Goal: Information Seeking & Learning: Learn about a topic

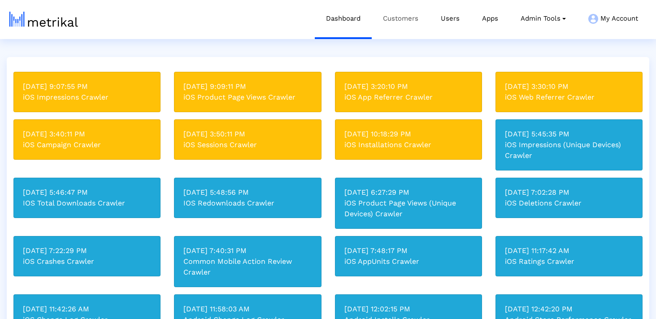
click at [407, 14] on link "Customers" at bounding box center [401, 18] width 58 height 37
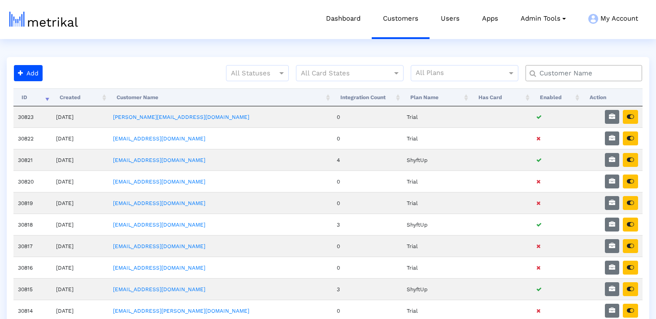
click at [556, 67] on div at bounding box center [583, 73] width 117 height 16
click at [552, 77] on input "text" at bounding box center [585, 73] width 105 height 9
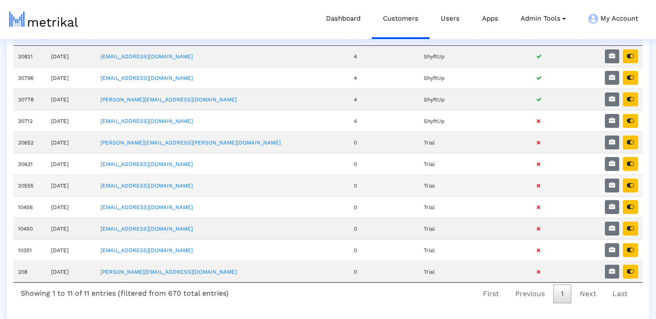
scroll to position [55, 0]
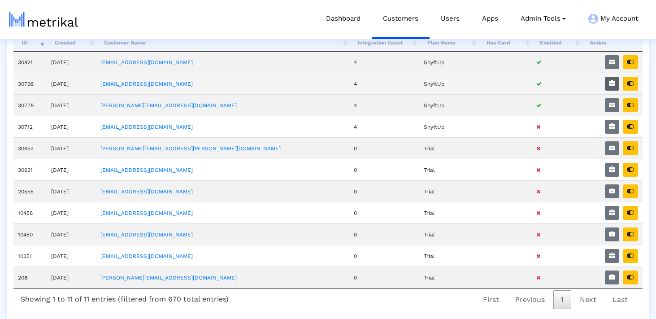
type input "her"
click at [612, 82] on icon "button" at bounding box center [612, 83] width 6 height 6
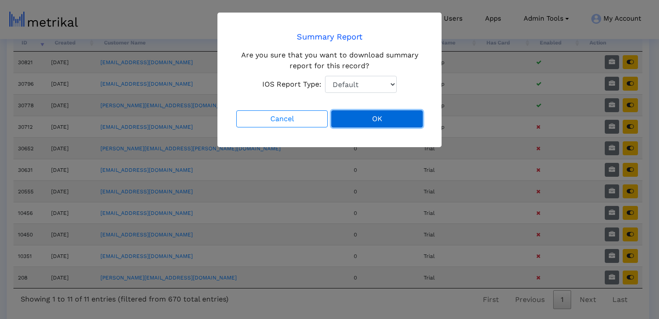
click at [388, 120] on button "OK" at bounding box center [376, 118] width 91 height 17
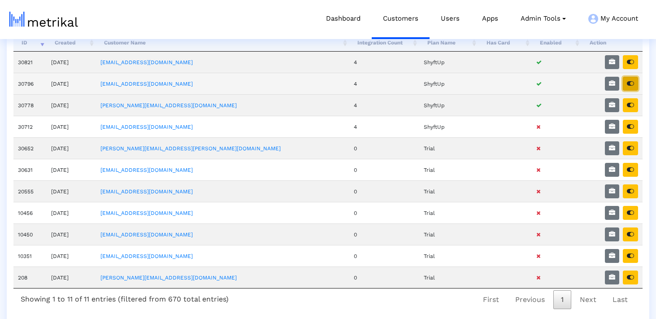
click at [624, 85] on button "button" at bounding box center [630, 84] width 15 height 14
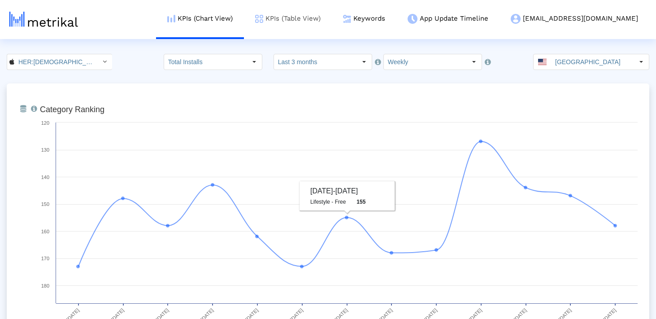
click at [332, 22] on link "KPIs (Table View)" at bounding box center [288, 18] width 88 height 37
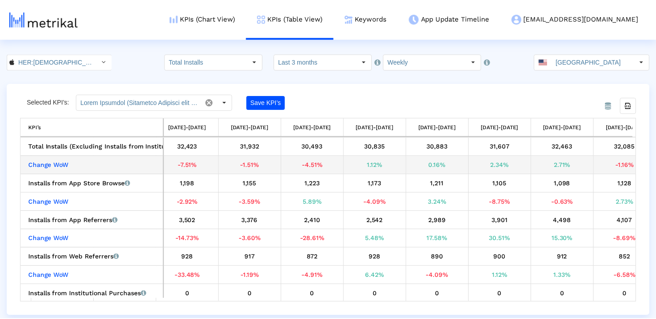
scroll to position [0, 345]
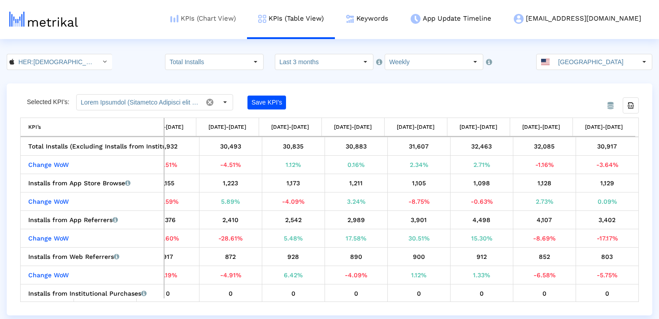
click at [247, 20] on link "KPIs (Chart View)" at bounding box center [203, 18] width 88 height 37
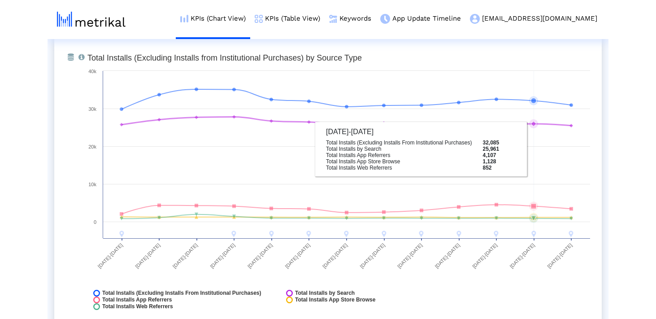
scroll to position [1030, 0]
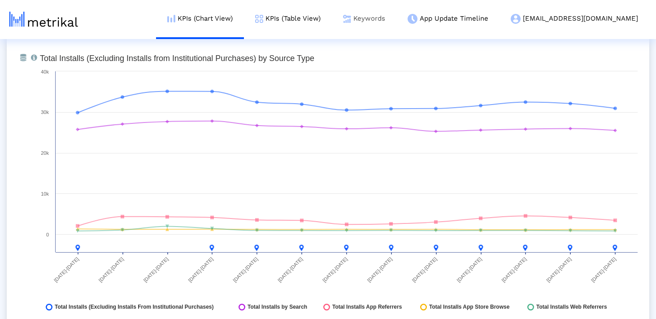
click at [396, 14] on link "Keywords" at bounding box center [364, 18] width 65 height 37
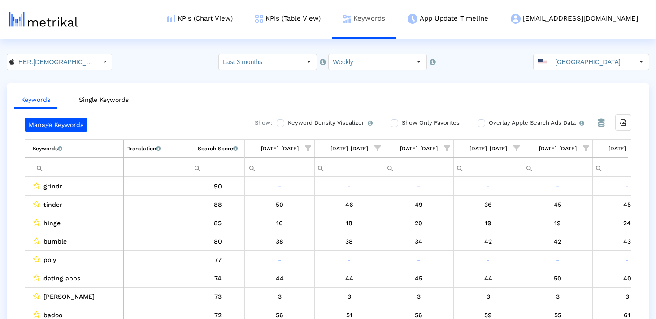
scroll to position [0, 520]
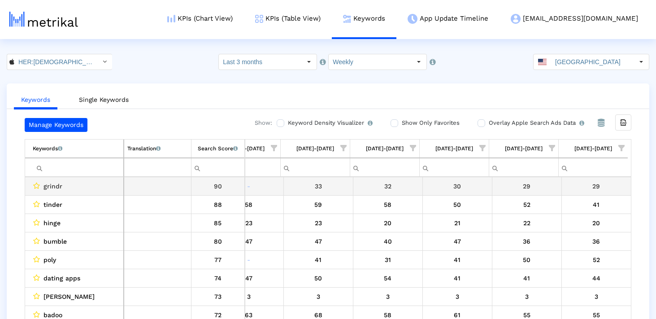
click at [72, 167] on input "Filter cell" at bounding box center [78, 167] width 91 height 15
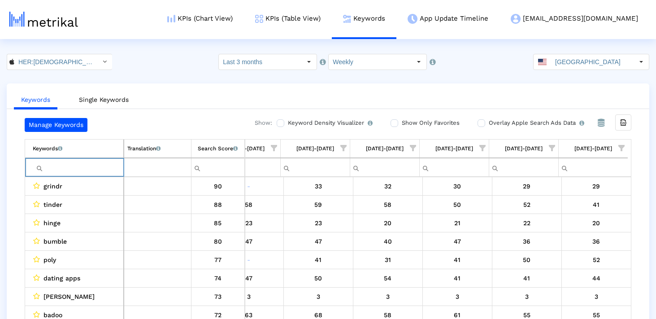
paste input "[PERSON_NAME]: lgbtiq dating chat"
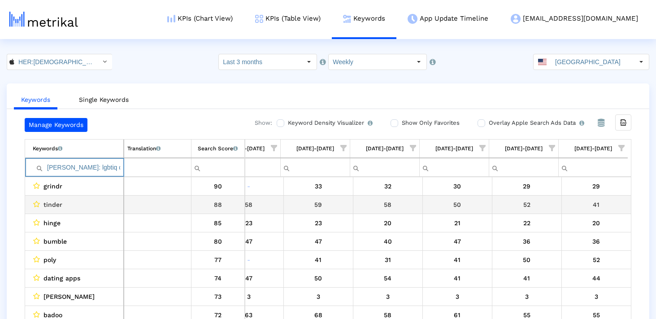
scroll to position [0, 517]
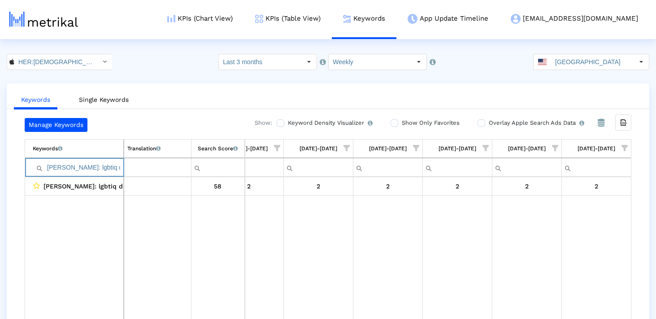
click at [106, 171] on input "[PERSON_NAME]: lgbtiq dating chat" at bounding box center [78, 167] width 91 height 15
paste input "lesbians dating app free"
click at [109, 166] on input "lesbians dating app free" at bounding box center [78, 167] width 91 height 15
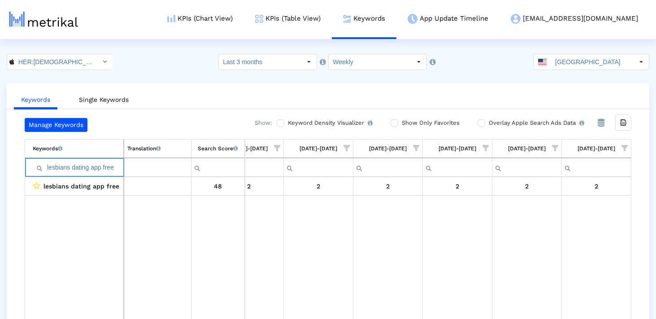
click at [109, 166] on input "lesbians dating app free" at bounding box center [78, 167] width 91 height 15
paste input "Filter cell"
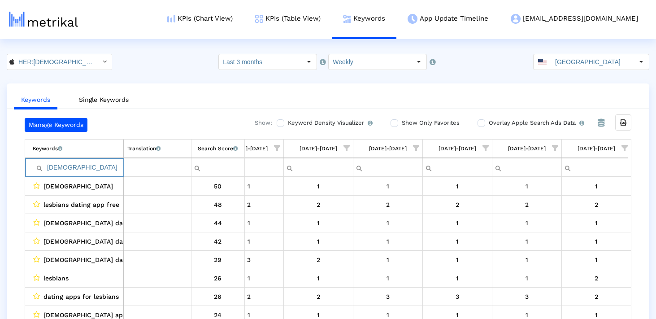
click at [97, 166] on input "[DEMOGRAPHIC_DATA]" at bounding box center [78, 167] width 91 height 15
paste input "dating apps for lesbians"
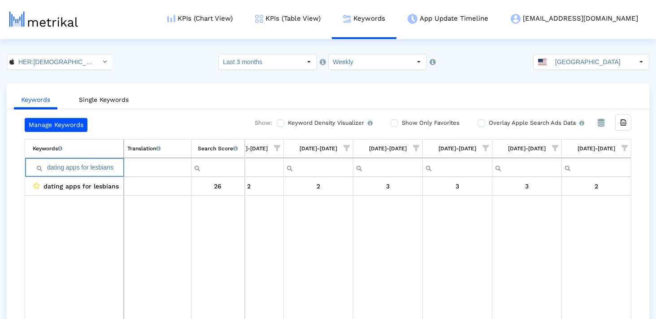
click at [76, 169] on input "dating apps for lesbians" at bounding box center [78, 167] width 91 height 15
paste input "[DEMOGRAPHIC_DATA]"
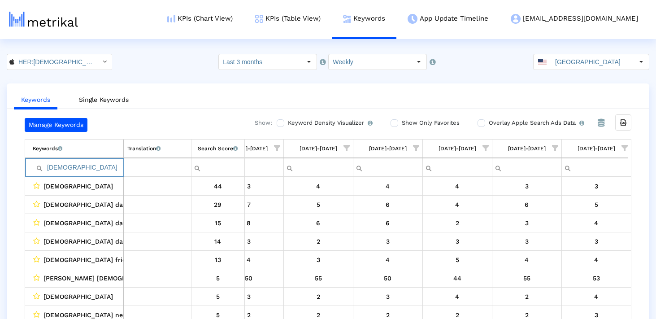
click at [91, 167] on input "[DEMOGRAPHIC_DATA]" at bounding box center [78, 167] width 91 height 15
paste input "Filter cell"
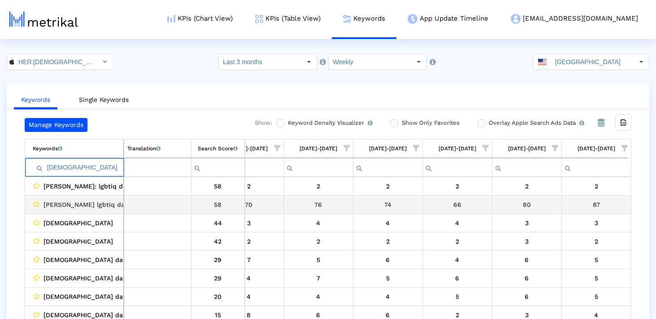
scroll to position [0, 520]
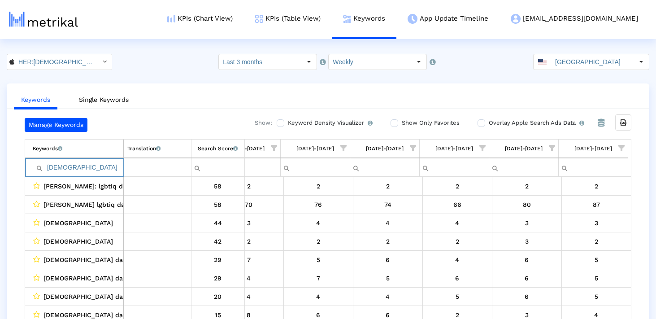
click at [103, 169] on input "[DEMOGRAPHIC_DATA]" at bounding box center [78, 167] width 91 height 15
paste input "q dating"
click at [99, 169] on input "[DEMOGRAPHIC_DATA] dating" at bounding box center [78, 167] width 91 height 15
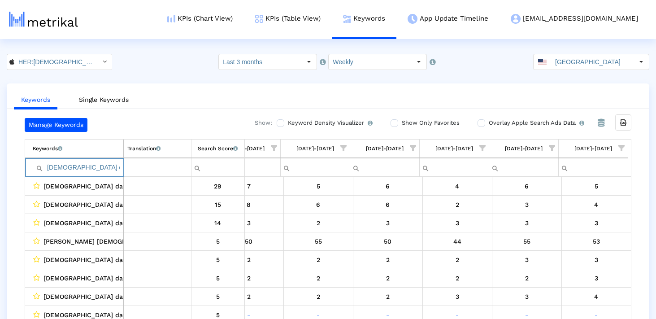
click at [99, 169] on input "[DEMOGRAPHIC_DATA] dating" at bounding box center [78, 167] width 91 height 15
paste input "dating app for lesbians"
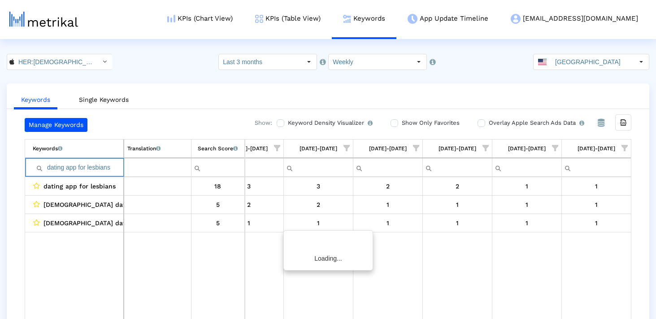
scroll to position [0, 517]
click at [97, 166] on input "dating app for lesbians" at bounding box center [78, 167] width 91 height 15
paste input "[DEMOGRAPHIC_DATA] chat"
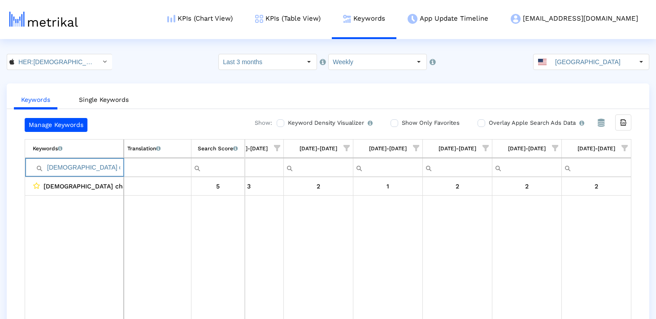
click at [110, 172] on input "[DEMOGRAPHIC_DATA] chat" at bounding box center [78, 167] width 91 height 15
paste input "[DEMOGRAPHIC_DATA]"
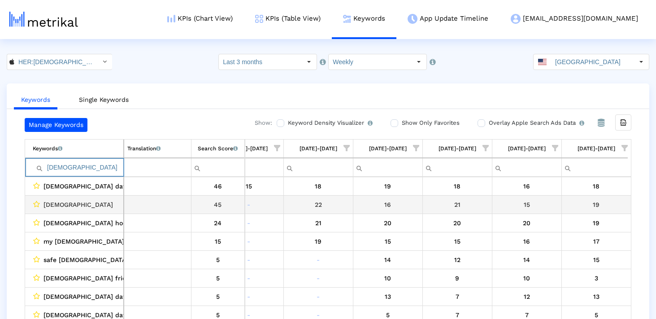
scroll to position [0, 520]
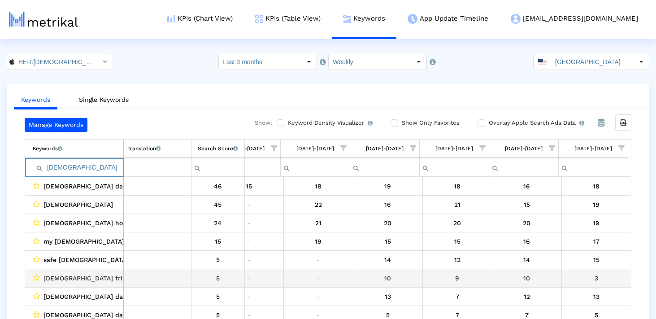
click at [80, 279] on span "[DEMOGRAPHIC_DATA] friendly dating platform" at bounding box center [116, 278] width 147 height 12
copy span "[DEMOGRAPHIC_DATA] friendly dating platform"
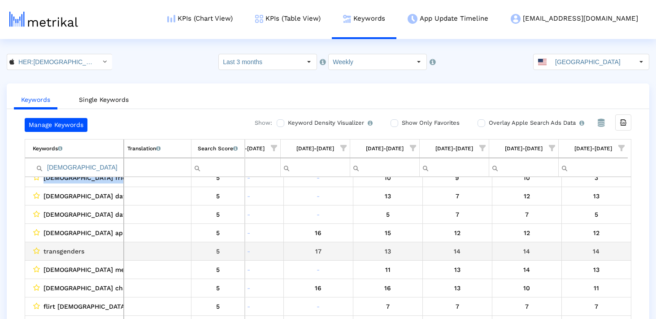
scroll to position [114, 0]
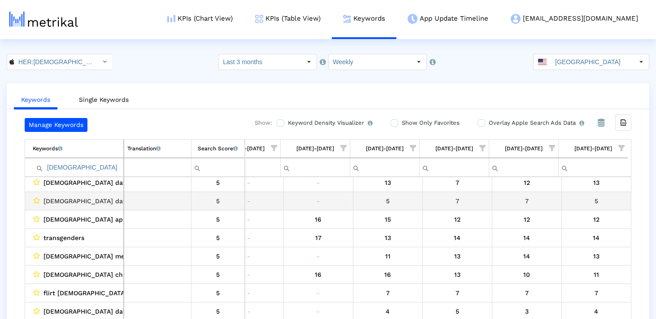
click at [96, 199] on span "[DEMOGRAPHIC_DATA] dating translr" at bounding box center [100, 201] width 114 height 12
click at [121, 198] on span "[DEMOGRAPHIC_DATA] dating translr" at bounding box center [100, 201] width 114 height 12
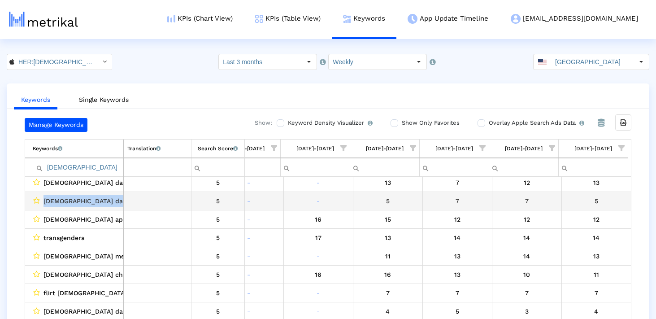
copy span "[DEMOGRAPHIC_DATA] dating translr"
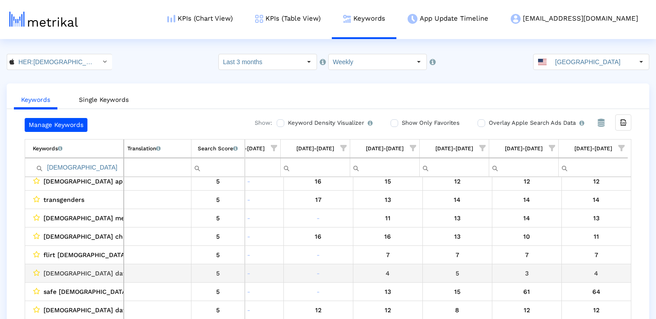
scroll to position [0, 0]
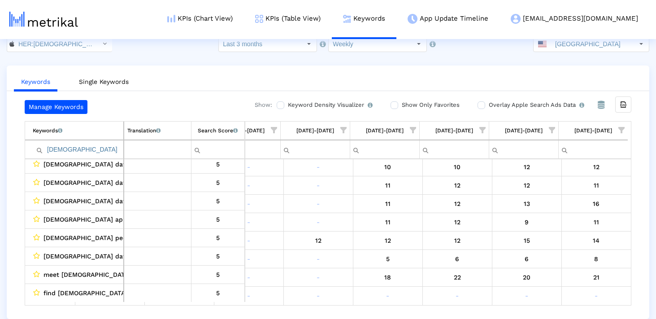
click at [102, 149] on input "[DEMOGRAPHIC_DATA]" at bounding box center [78, 149] width 91 height 15
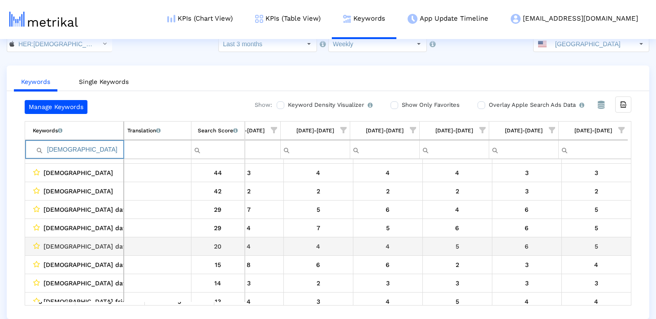
click at [65, 243] on span "[DEMOGRAPHIC_DATA] dating" at bounding box center [88, 246] width 91 height 12
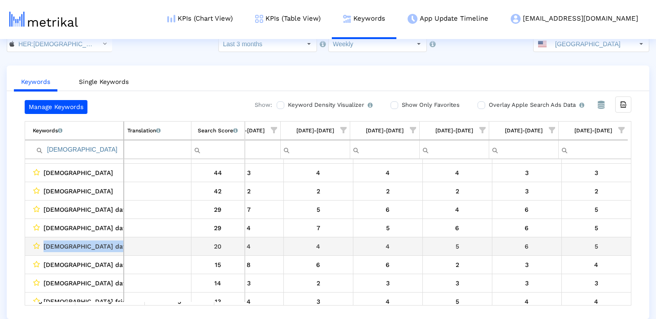
click at [65, 243] on span "[DEMOGRAPHIC_DATA] dating" at bounding box center [88, 246] width 91 height 12
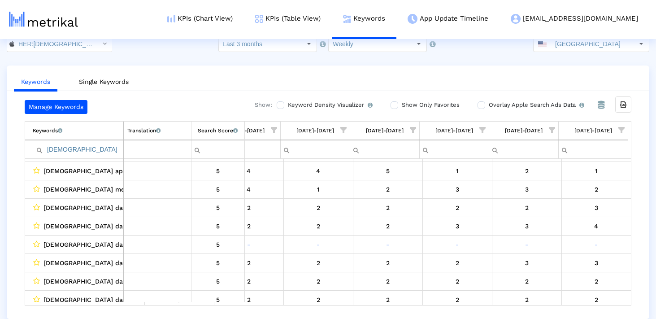
click at [78, 147] on input "[DEMOGRAPHIC_DATA]" at bounding box center [78, 149] width 91 height 15
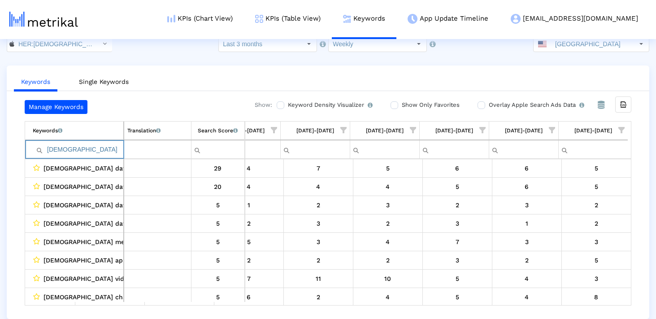
click at [94, 140] on td "[DEMOGRAPHIC_DATA]" at bounding box center [74, 149] width 99 height 19
click at [94, 150] on input "[DEMOGRAPHIC_DATA]" at bounding box center [78, 149] width 91 height 15
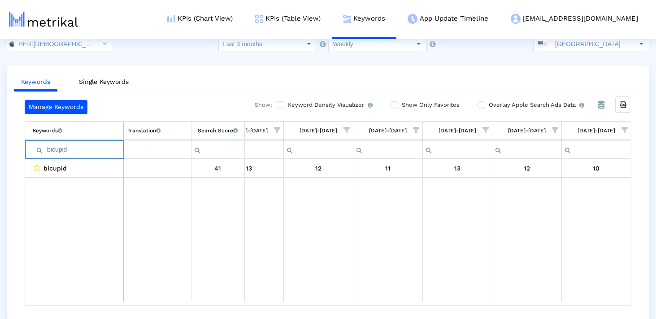
click at [91, 156] on input "bicupid" at bounding box center [78, 149] width 91 height 15
click at [91, 153] on input "bicupid" at bounding box center [78, 149] width 91 height 15
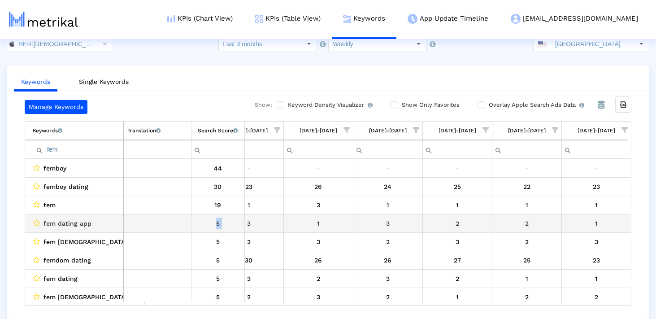
drag, startPoint x: 99, startPoint y: 223, endPoint x: 47, endPoint y: 232, distance: 52.8
click at [48, 232] on tbody "femboy 44 femboy dating 30 fem 19 fem dating app 5 fem [DEMOGRAPHIC_DATA] datin…" at bounding box center [326, 260] width 602 height 202
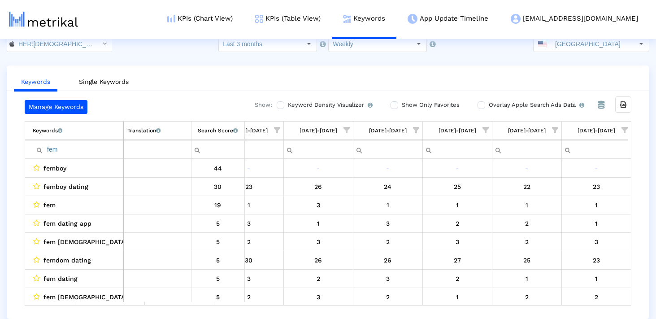
click at [101, 145] on input "fem" at bounding box center [78, 149] width 91 height 15
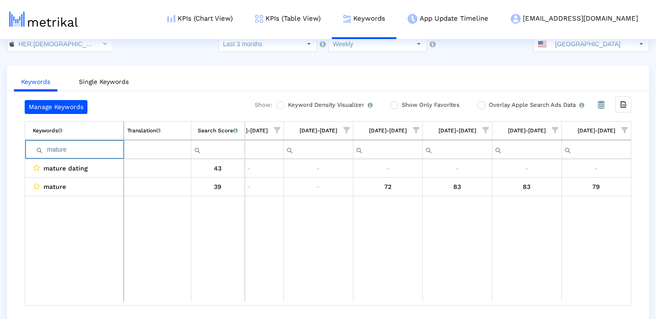
click at [99, 150] on input "mature" at bounding box center [78, 149] width 91 height 15
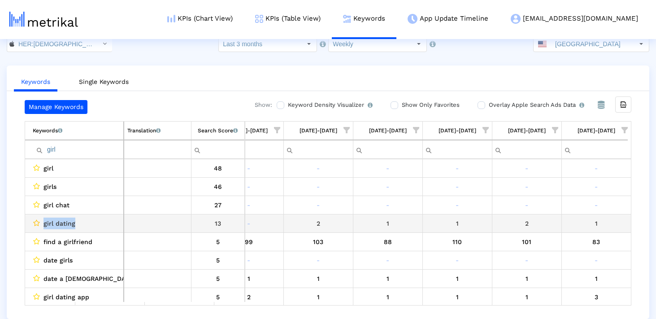
drag, startPoint x: 85, startPoint y: 224, endPoint x: 39, endPoint y: 224, distance: 46.2
click at [39, 224] on div "girl dating" at bounding box center [76, 223] width 87 height 12
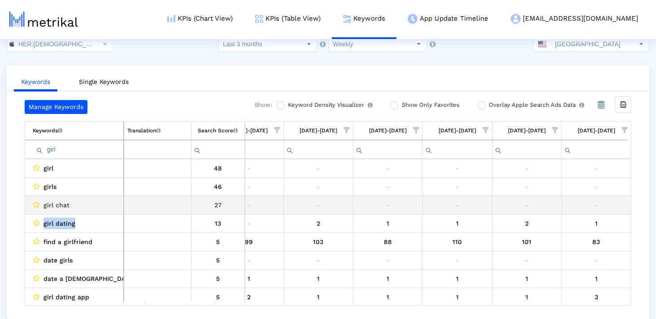
scroll to position [22, 0]
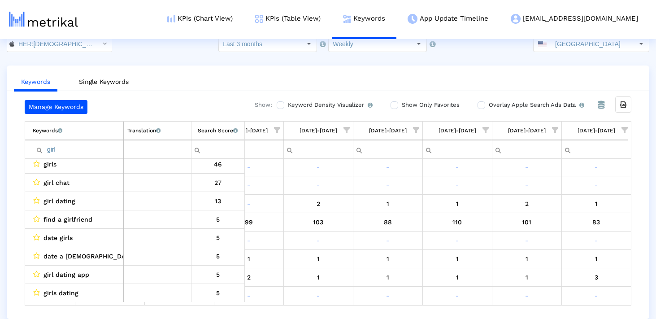
click at [70, 154] on input "girl" at bounding box center [78, 149] width 91 height 15
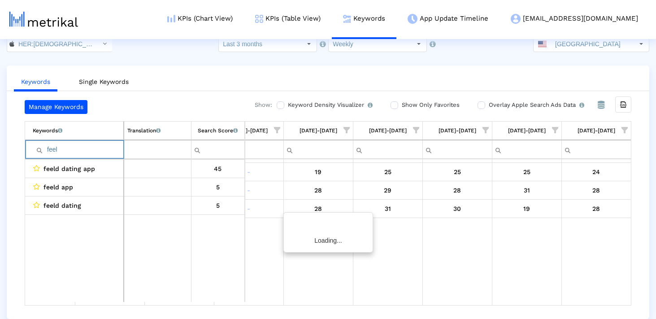
scroll to position [0, 0]
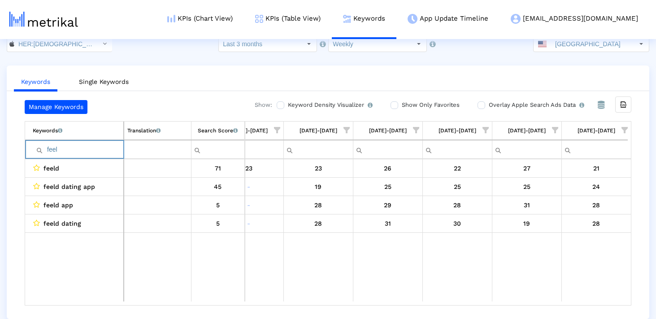
type input "feel"
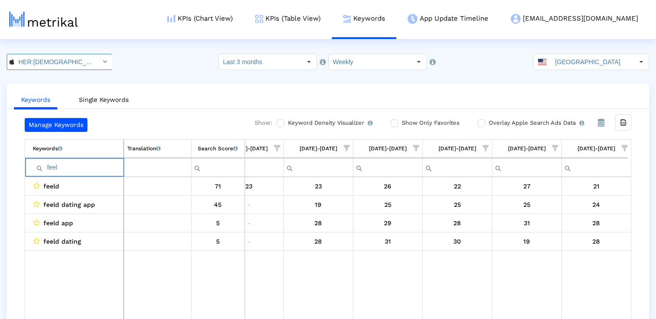
click at [58, 67] on input "HER:[DEMOGRAPHIC_DATA]&[DEMOGRAPHIC_DATA] [DEMOGRAPHIC_DATA] Dating < 573328837…" at bounding box center [54, 61] width 81 height 15
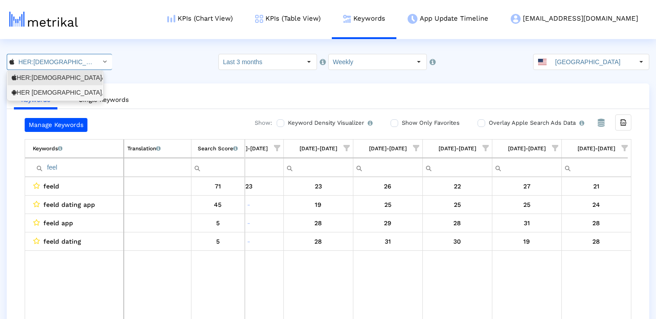
click at [51, 92] on div "HER [DEMOGRAPHIC_DATA], bi & [DEMOGRAPHIC_DATA] dating <com.weareher.her>" at bounding box center [55, 92] width 87 height 9
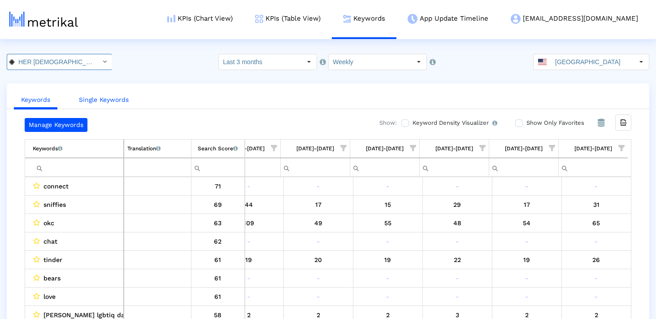
scroll to position [0, 83]
click at [74, 168] on input "Filter cell" at bounding box center [78, 167] width 91 height 15
paste input "lesbians dating app"
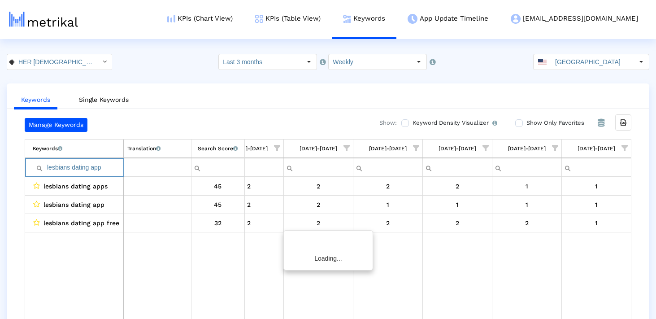
scroll to position [0, 517]
click at [75, 176] on td "lesbians dating ap" at bounding box center [74, 167] width 99 height 19
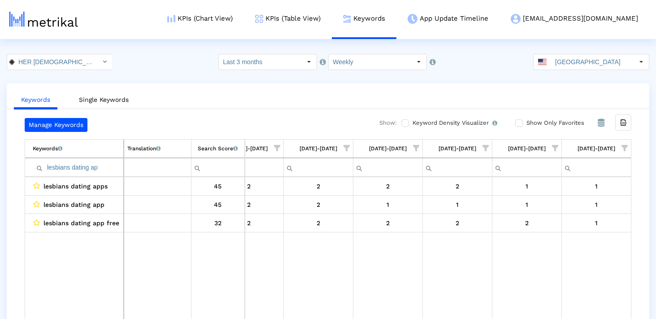
click at [74, 172] on input "lesbians dating ap" at bounding box center [78, 167] width 91 height 15
paste input "dating app for lesbians"
click at [89, 165] on input "dating app for lesbians" at bounding box center [78, 167] width 91 height 15
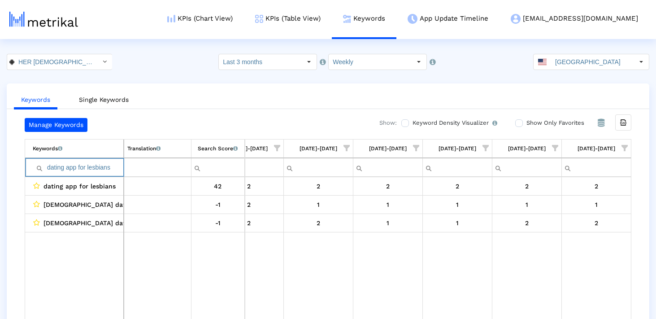
click at [89, 165] on input "dating app for lesbians" at bounding box center [78, 167] width 91 height 15
paste input "[DEMOGRAPHIC_DATA] dating app"
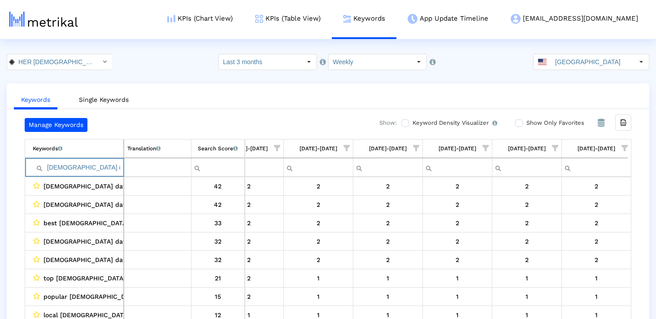
click at [94, 168] on input "[DEMOGRAPHIC_DATA] dating app" at bounding box center [78, 167] width 91 height 15
paste input "chat"
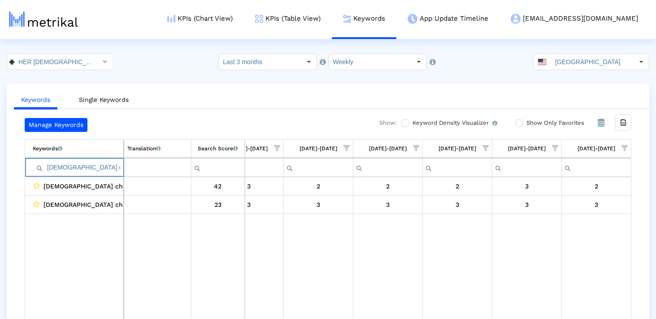
click at [89, 163] on input "[DEMOGRAPHIC_DATA] chat" at bounding box center [78, 167] width 91 height 15
paste input "dating apps for lesbians"
click at [105, 166] on input "dating apps for lesbians" at bounding box center [78, 167] width 91 height 15
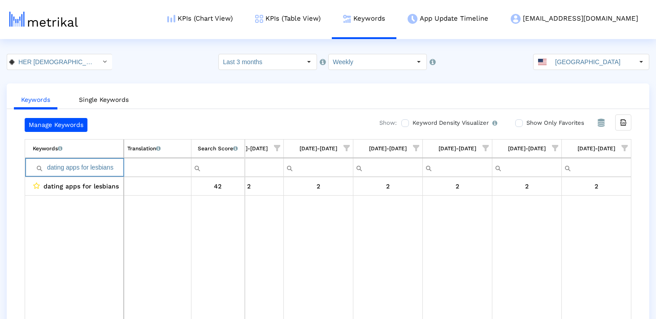
click at [105, 166] on input "dating apps for lesbians" at bounding box center [78, 167] width 91 height 15
paste input "[DEMOGRAPHIC_DATA] dating app"
click at [90, 165] on input "[DEMOGRAPHIC_DATA] dating apps" at bounding box center [78, 167] width 91 height 15
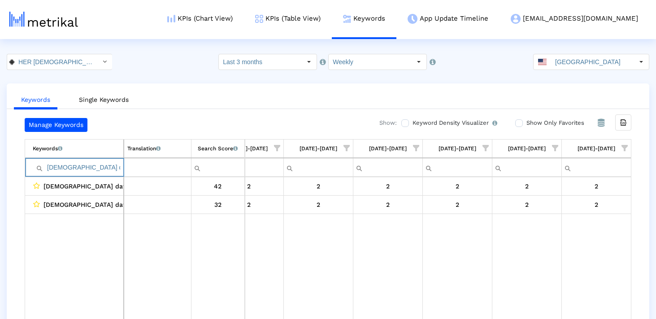
click at [90, 165] on input "[DEMOGRAPHIC_DATA] dating apps" at bounding box center [78, 167] width 91 height 15
paste input "gbt"
click at [87, 164] on input "[DEMOGRAPHIC_DATA] dating apps" at bounding box center [78, 167] width 91 height 15
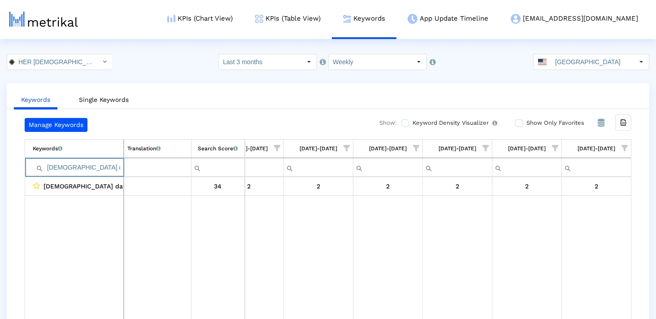
paste input "best [DEMOGRAPHIC_DATA] dating app"
click at [108, 169] on input "best [DEMOGRAPHIC_DATA] dating app" at bounding box center [78, 167] width 91 height 15
paste input "[DEMOGRAPHIC_DATA] dating"
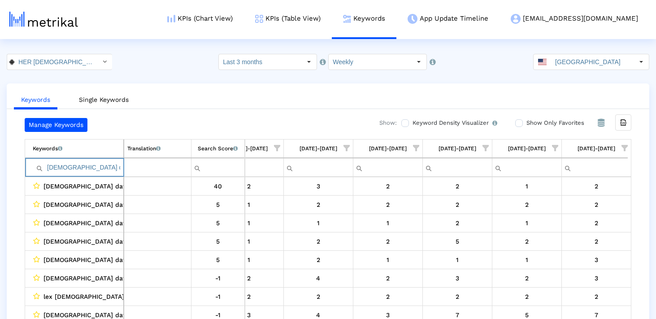
click at [80, 173] on input "[DEMOGRAPHIC_DATA] dating" at bounding box center [78, 167] width 91 height 15
paste input "[DEMOGRAPHIC_DATA]"
paste input "[DEMOGRAPHIC_DATA] dating"
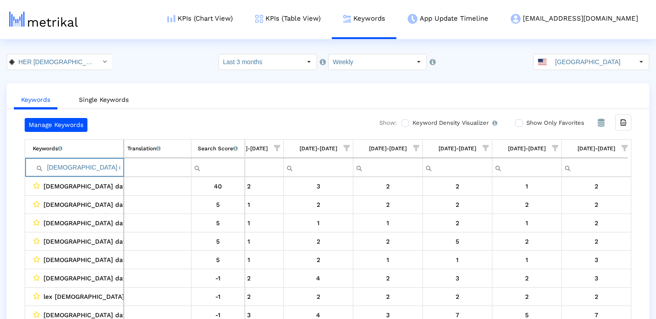
scroll to position [0, 5]
click at [79, 164] on input "[DEMOGRAPHIC_DATA] datinglesbian dating" at bounding box center [78, 167] width 91 height 15
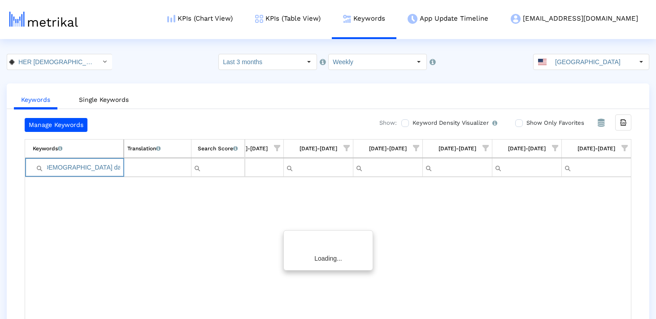
click at [79, 164] on input "[DEMOGRAPHIC_DATA] datinglesbian dating" at bounding box center [78, 167] width 91 height 15
paste input "Filter cell"
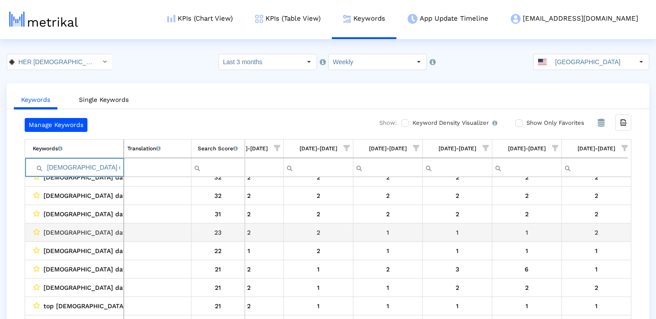
scroll to position [125, 0]
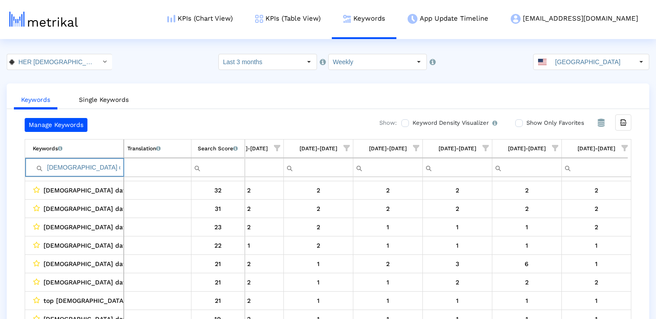
type input "[DEMOGRAPHIC_DATA] dating"
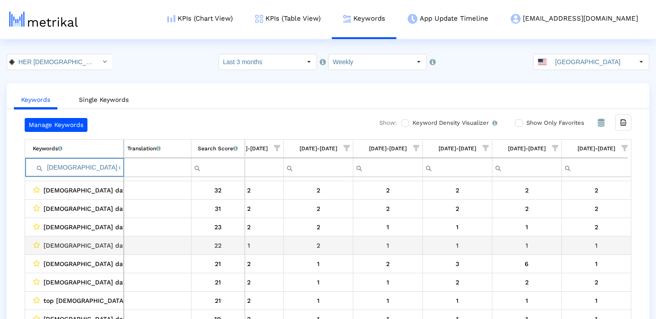
scroll to position [0, 520]
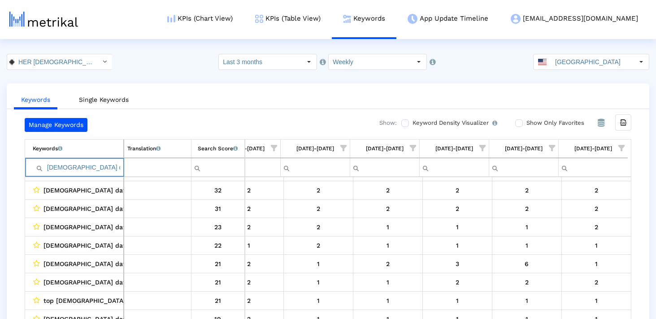
click at [110, 160] on input "[DEMOGRAPHIC_DATA] dating" at bounding box center [78, 167] width 91 height 15
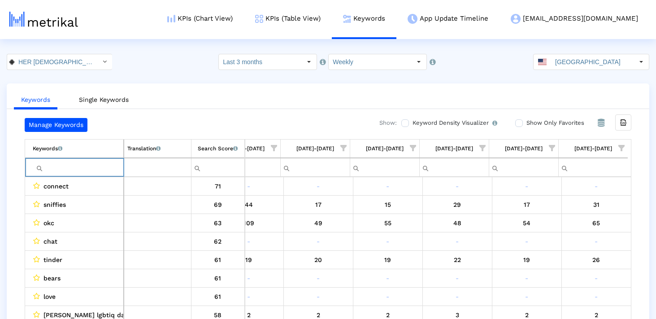
scroll to position [18, 0]
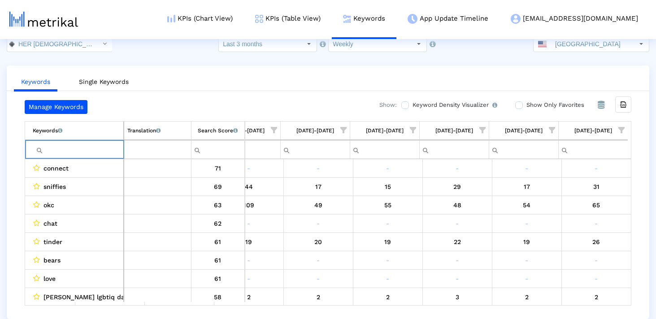
click at [549, 127] on span "Show filter options for column '09/28/25-10/04/25'" at bounding box center [552, 130] width 6 height 6
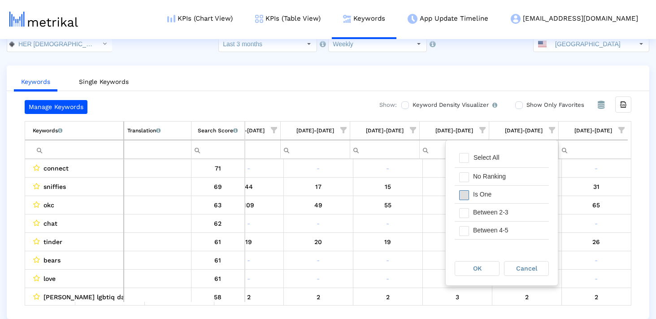
drag, startPoint x: 466, startPoint y: 195, endPoint x: 486, endPoint y: 231, distance: 41.1
click at [465, 195] on span "Filter options" at bounding box center [464, 195] width 10 height 10
click at [477, 270] on span "OK" at bounding box center [477, 267] width 9 height 7
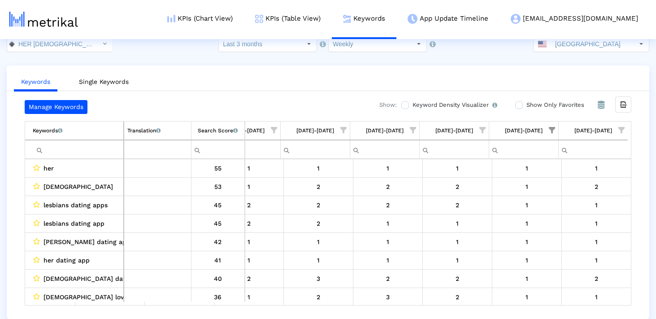
click at [622, 132] on span "Show filter options for column '10/05/25-10/11/25'" at bounding box center [621, 130] width 6 height 6
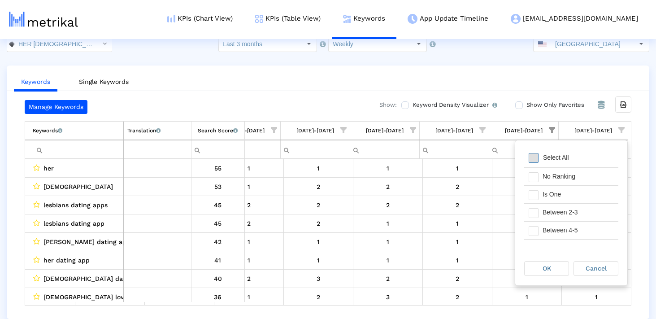
click at [532, 158] on span "Filter options" at bounding box center [533, 158] width 10 height 10
click at [532, 199] on span "Filter options" at bounding box center [533, 195] width 10 height 10
click at [541, 272] on div "OK" at bounding box center [546, 268] width 44 height 14
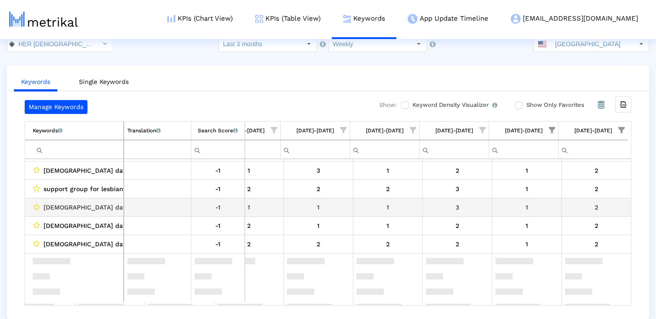
scroll to position [263, 520]
